Goal: Navigation & Orientation: Find specific page/section

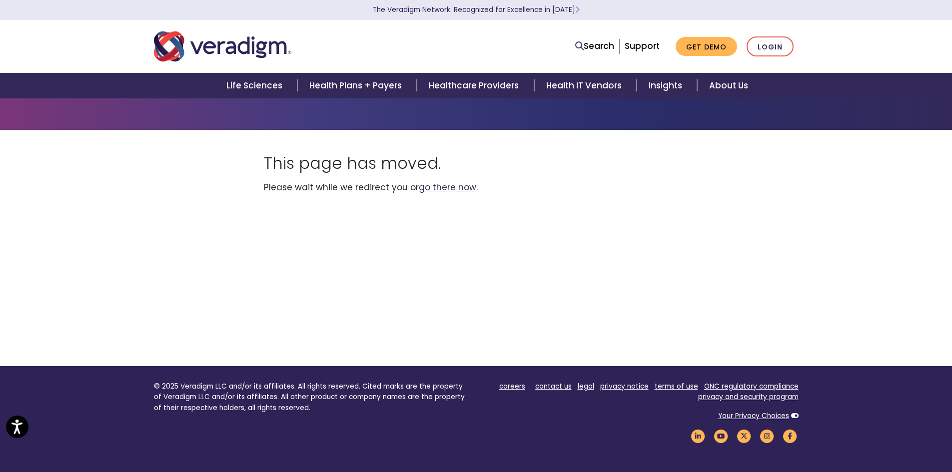
click at [433, 191] on link "go there now" at bounding box center [447, 187] width 57 height 12
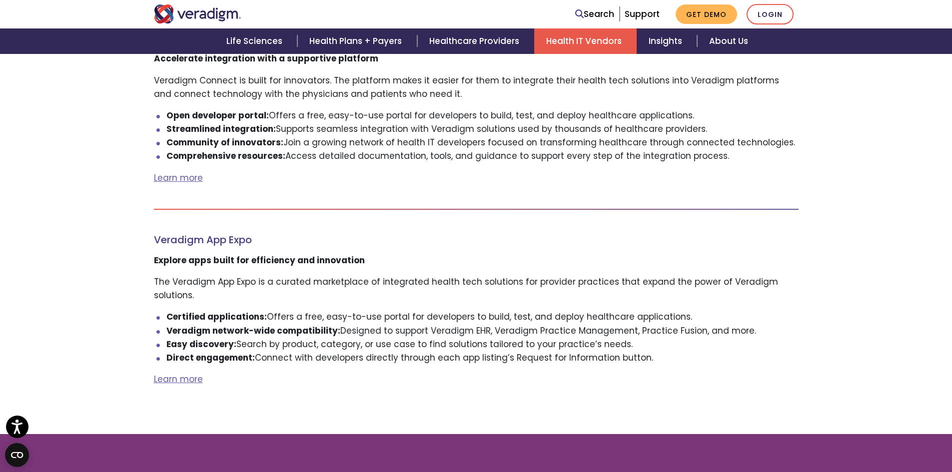
scroll to position [1099, 0]
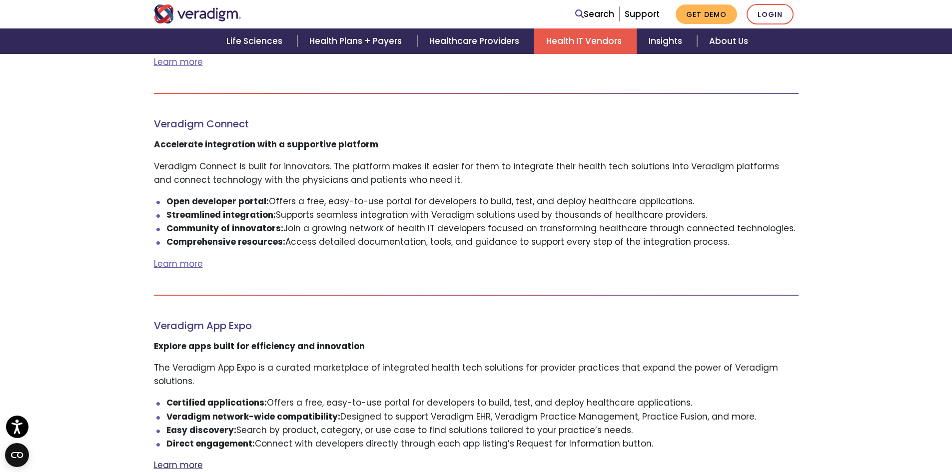
drag, startPoint x: 196, startPoint y: 458, endPoint x: 187, endPoint y: 452, distance: 11.1
